Goal: Information Seeking & Learning: Learn about a topic

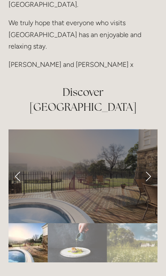
scroll to position [1913, 0]
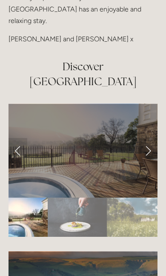
click at [156, 138] on link "Next Slide" at bounding box center [148, 151] width 19 height 26
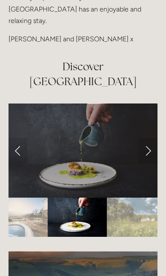
click at [156, 138] on link "Next Slide" at bounding box center [148, 151] width 19 height 26
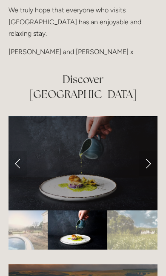
scroll to position [1901, 0]
click at [155, 151] on link "Next Slide" at bounding box center [148, 164] width 19 height 26
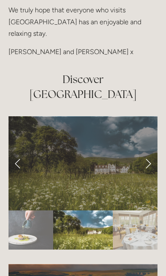
click at [156, 151] on link "Next Slide" at bounding box center [148, 164] width 19 height 26
click at [150, 151] on link "Next Slide" at bounding box center [148, 164] width 19 height 26
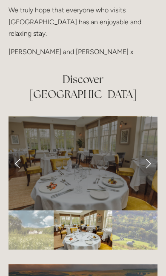
click at [152, 151] on link "Next Slide" at bounding box center [148, 164] width 19 height 26
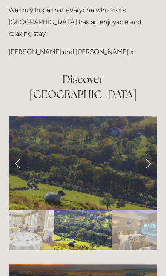
click at [149, 151] on link "Next Slide" at bounding box center [148, 164] width 19 height 26
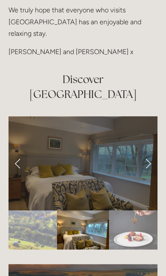
click at [153, 151] on link "Next Slide" at bounding box center [148, 164] width 19 height 26
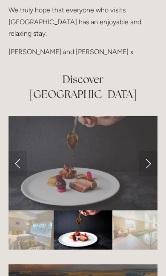
click at [153, 151] on link "Next Slide" at bounding box center [148, 164] width 19 height 26
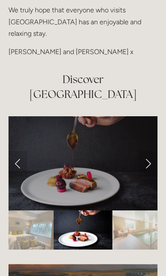
click at [149, 151] on link "Next Slide" at bounding box center [148, 164] width 19 height 26
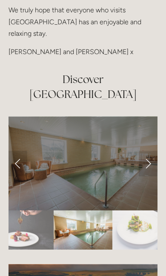
click at [150, 151] on link "Next Slide" at bounding box center [148, 164] width 19 height 26
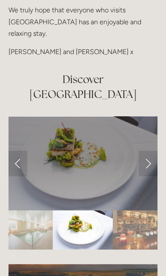
click at [151, 151] on link "Next Slide" at bounding box center [148, 164] width 19 height 26
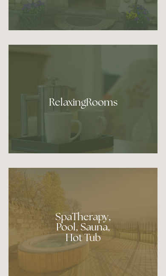
scroll to position [851, 0]
click at [137, 117] on div at bounding box center [83, 99] width 149 height 109
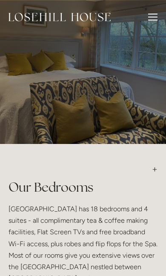
click at [153, 18] on div at bounding box center [152, 18] width 9 height 9
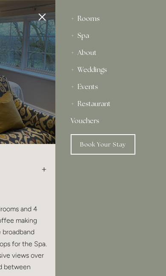
click at [84, 38] on div "Spa" at bounding box center [111, 35] width 80 height 17
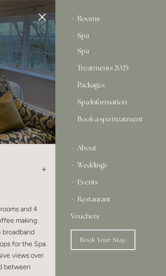
click at [118, 105] on link "Spa Information" at bounding box center [111, 104] width 66 height 10
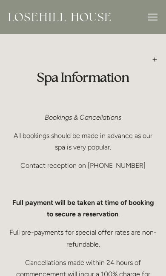
click at [152, 15] on div at bounding box center [152, 18] width 9 height 9
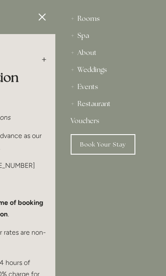
click at [84, 40] on div "Spa" at bounding box center [111, 35] width 80 height 17
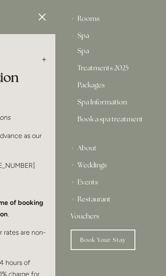
click at [103, 89] on link "Packages" at bounding box center [111, 87] width 66 height 10
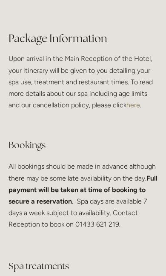
scroll to position [1962, 0]
